Goal: Task Accomplishment & Management: Manage account settings

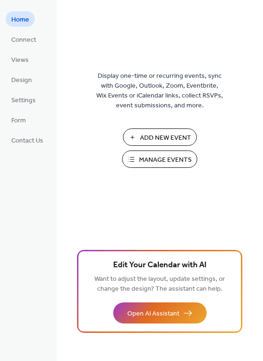
click at [162, 158] on span "Manage Events" at bounding box center [165, 160] width 53 height 10
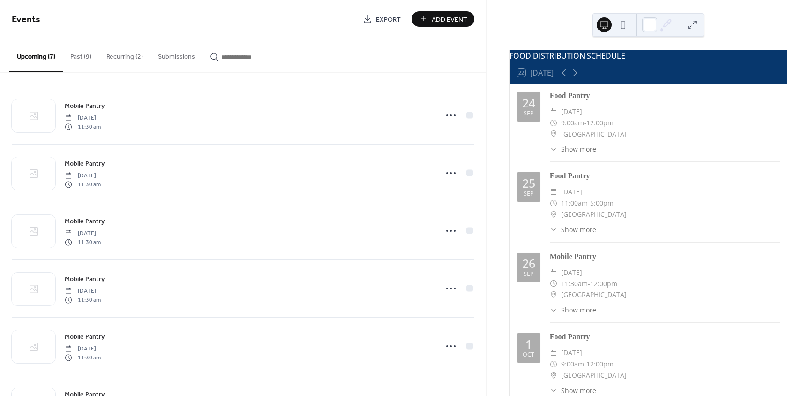
click at [122, 56] on button "Recurring (2)" at bounding box center [125, 54] width 52 height 33
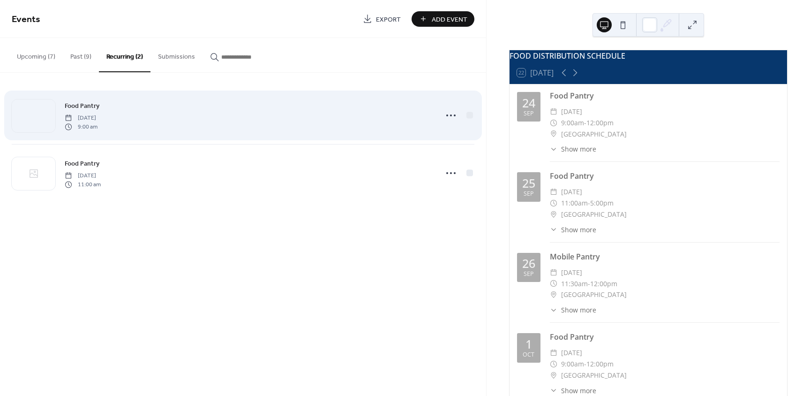
click at [86, 105] on span "Food Pantry" at bounding box center [82, 106] width 35 height 10
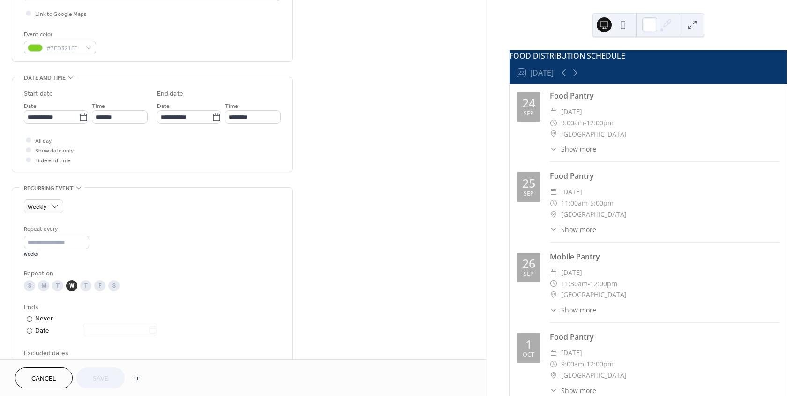
scroll to position [234, 0]
